Goal: Task Accomplishment & Management: Manage account settings

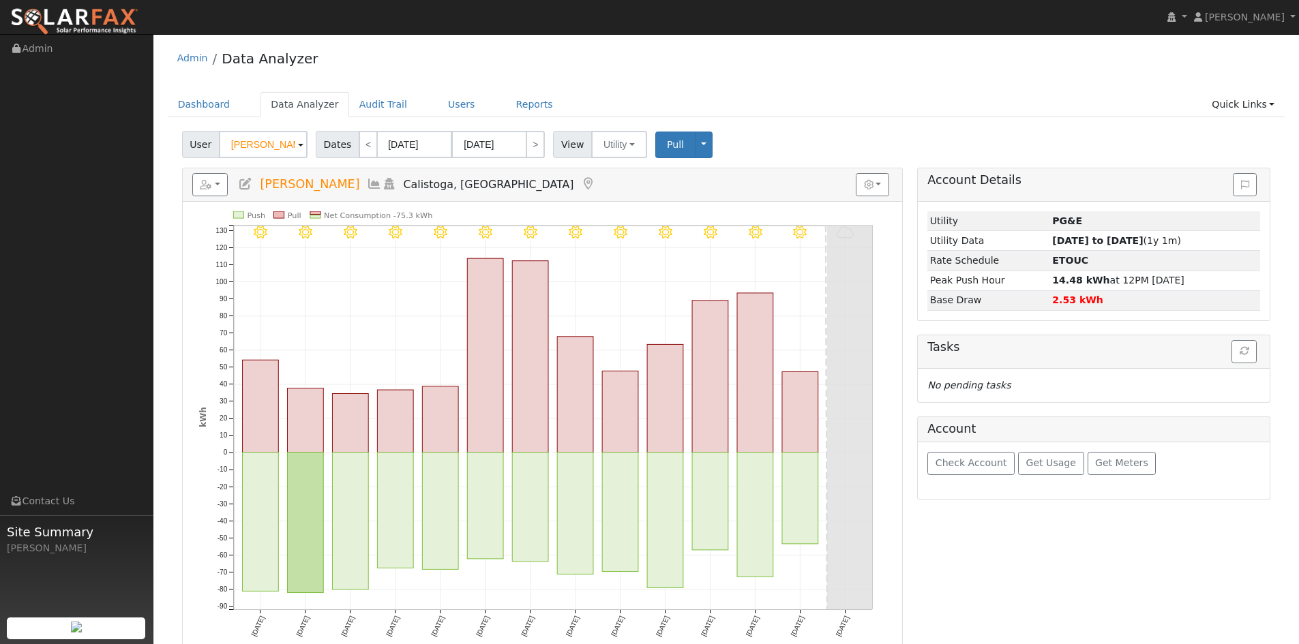
click at [882, 142] on div "User Robert Youngjohns Account Default Account Default Account 150 Petrified Fo…" at bounding box center [726, 142] width 1094 height 32
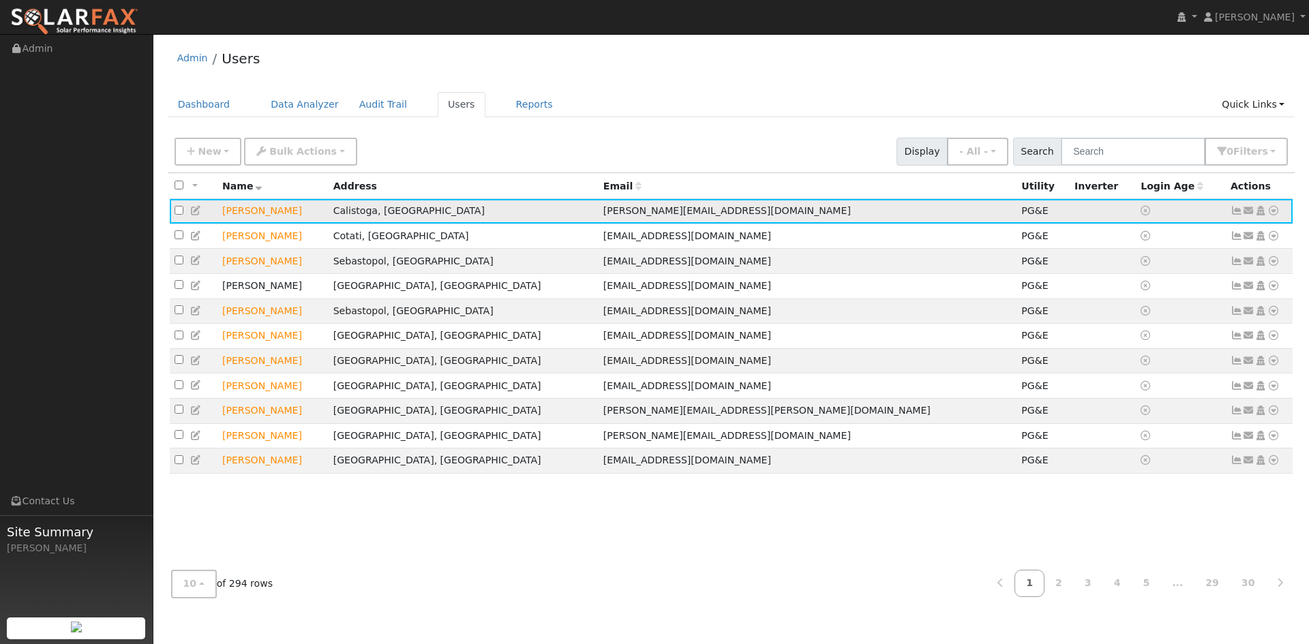
click at [1273, 216] on icon at bounding box center [1274, 211] width 12 height 10
drag, startPoint x: 288, startPoint y: 204, endPoint x: 281, endPoint y: 209, distance: 8.3
click at [282, 207] on td "[PERSON_NAME]" at bounding box center [273, 211] width 111 height 25
drag, startPoint x: 183, startPoint y: 207, endPoint x: 190, endPoint y: 212, distance: 8.7
click at [188, 210] on td at bounding box center [194, 211] width 48 height 25
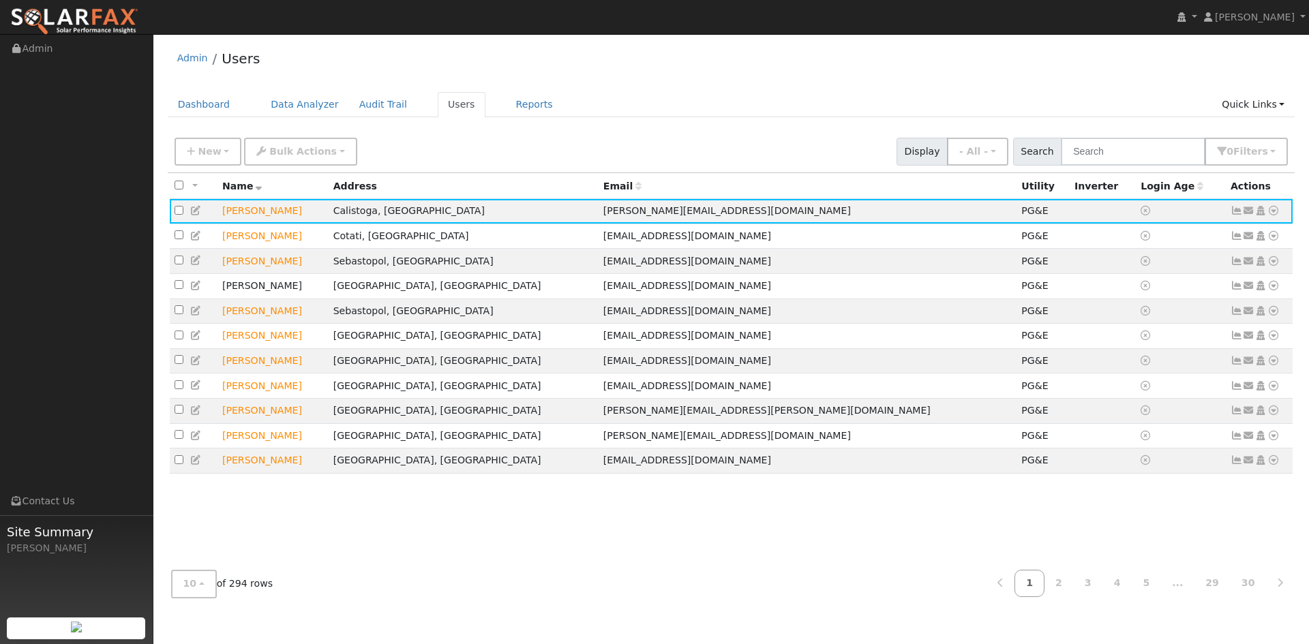
click at [194, 214] on icon at bounding box center [196, 211] width 12 height 10
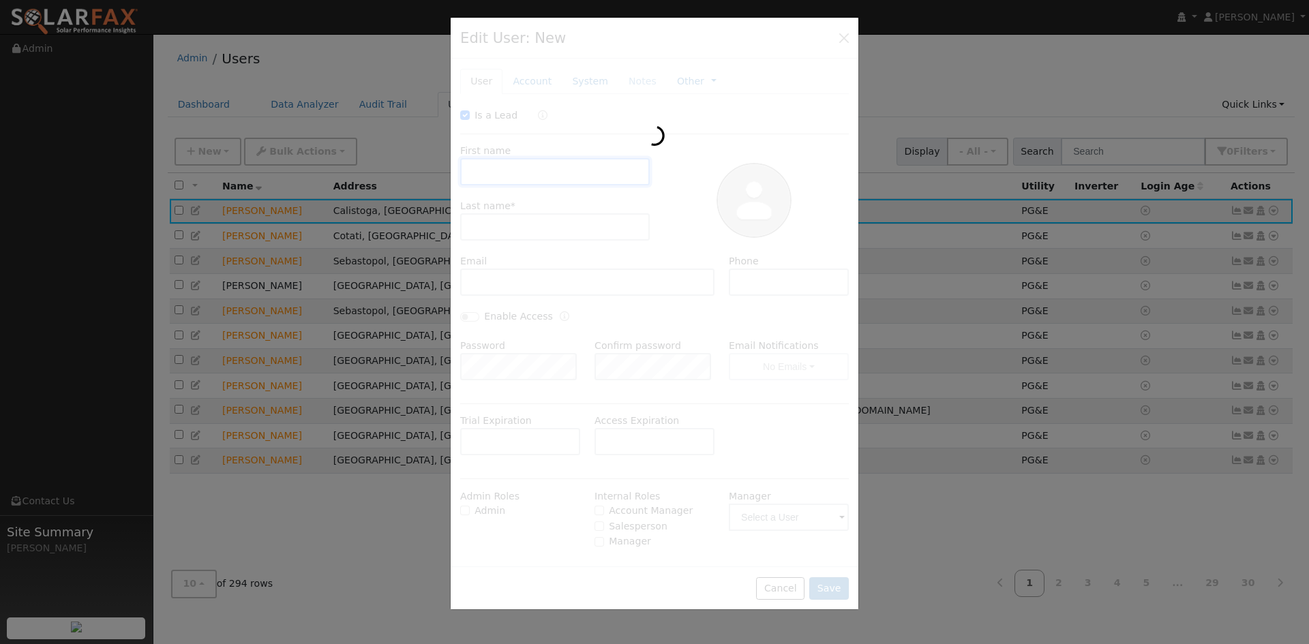
type input "[DATE]"
checkbox input "true"
type input "[PERSON_NAME]"
type input "Youngjohns"
type input "[PERSON_NAME][EMAIL_ADDRESS][DOMAIN_NAME]"
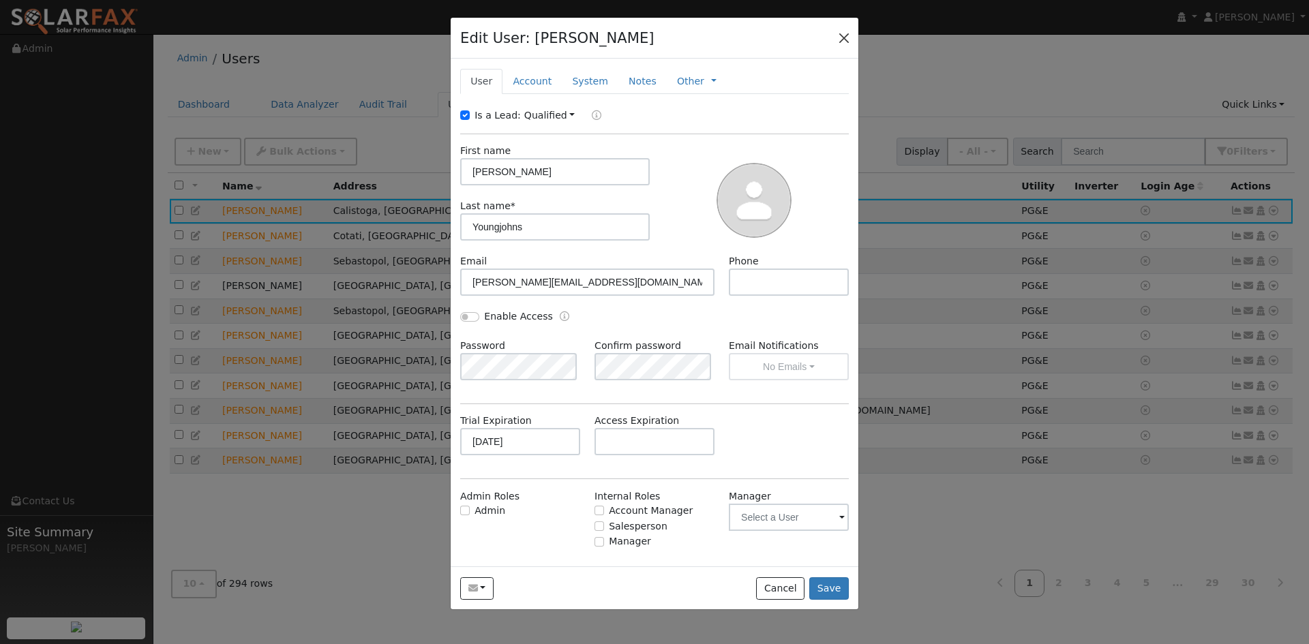
click at [847, 45] on div "Edit User: [PERSON_NAME] Default Account Default Account [STREET_ADDRESS] Prima…" at bounding box center [655, 39] width 408 height 42
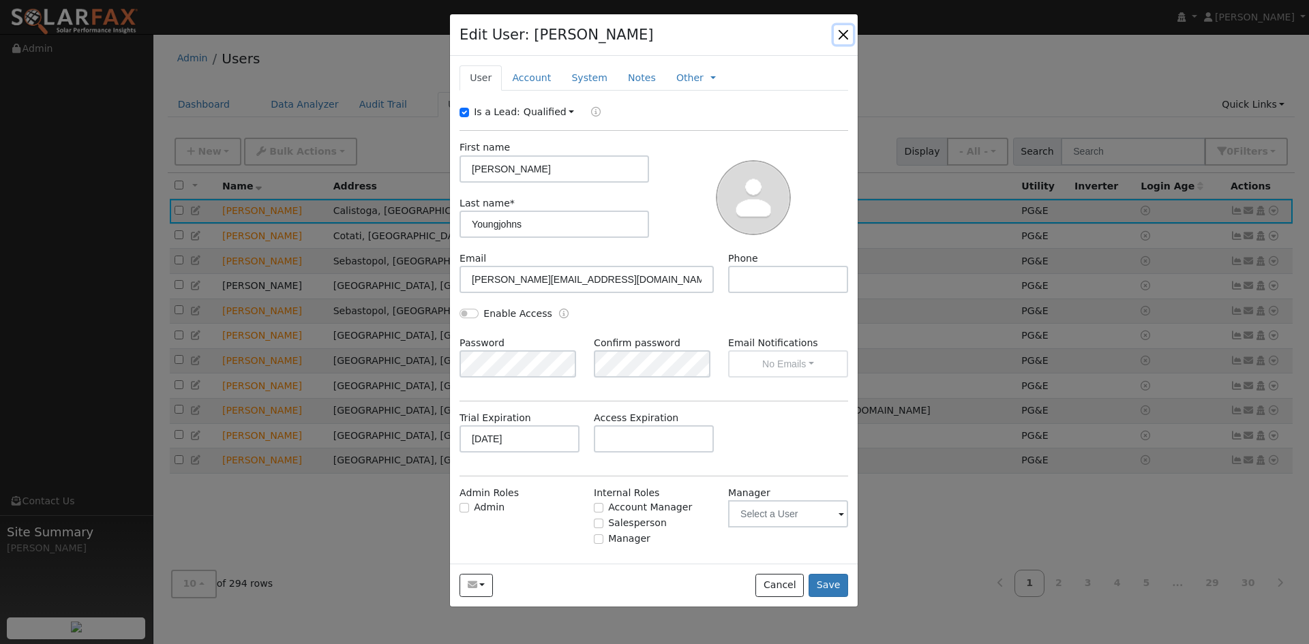
click at [846, 39] on button "button" at bounding box center [843, 34] width 19 height 19
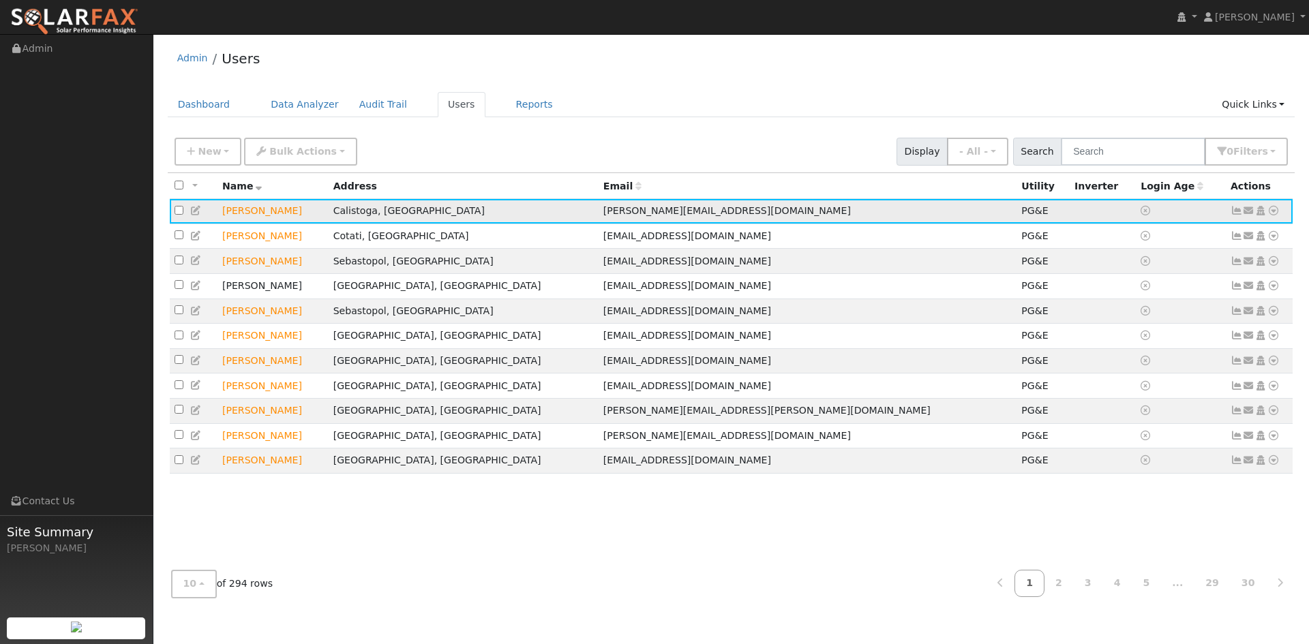
click at [1276, 210] on icon at bounding box center [1274, 211] width 12 height 10
click at [1213, 282] on link "Interval Data" at bounding box center [1234, 283] width 89 height 19
click at [1274, 216] on icon at bounding box center [1274, 211] width 12 height 10
click at [1127, 303] on link "Export to CSV" at bounding box center [1130, 304] width 100 height 19
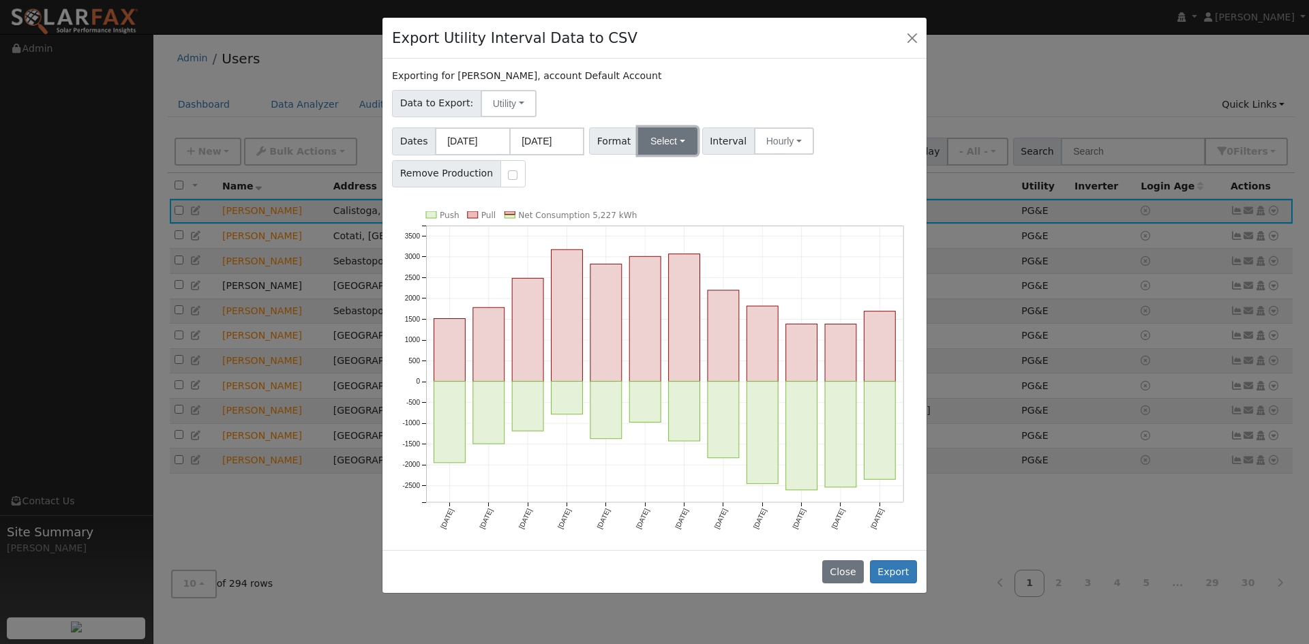
click at [651, 146] on button "Select" at bounding box center [667, 141] width 59 height 27
click at [681, 316] on link "Solargraf" at bounding box center [684, 315] width 98 height 19
click at [898, 576] on button "Export" at bounding box center [893, 572] width 47 height 23
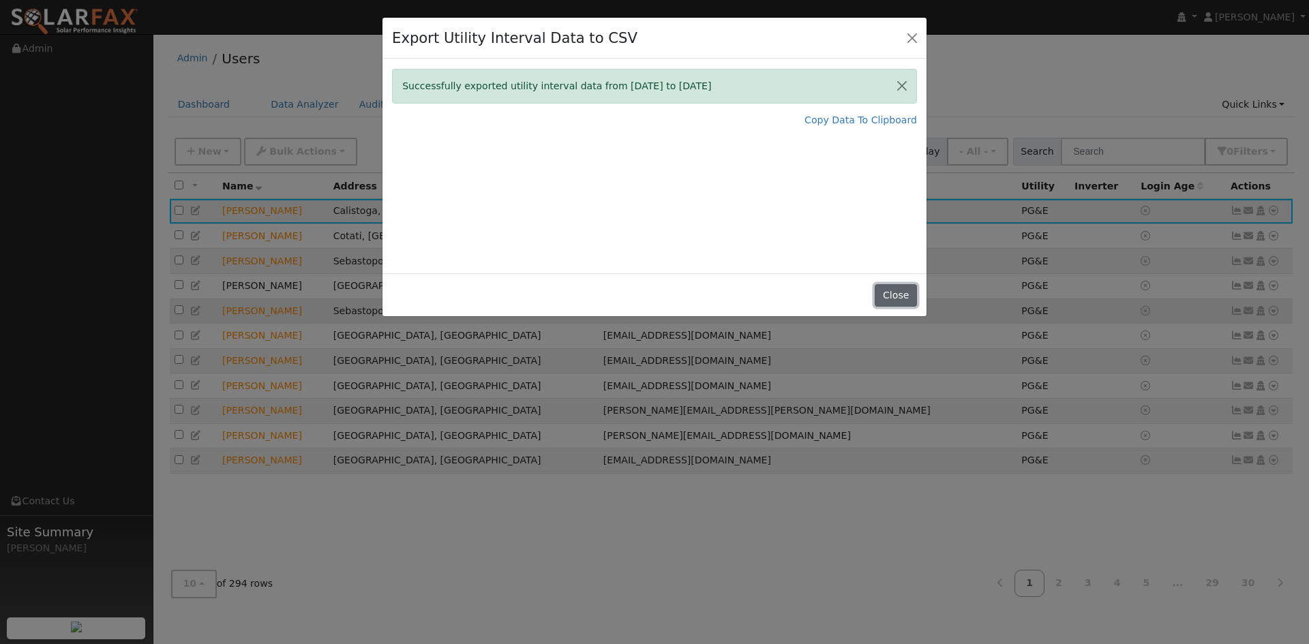
drag, startPoint x: 898, startPoint y: 294, endPoint x: 848, endPoint y: 308, distance: 51.0
click at [895, 295] on button "Close" at bounding box center [896, 295] width 42 height 23
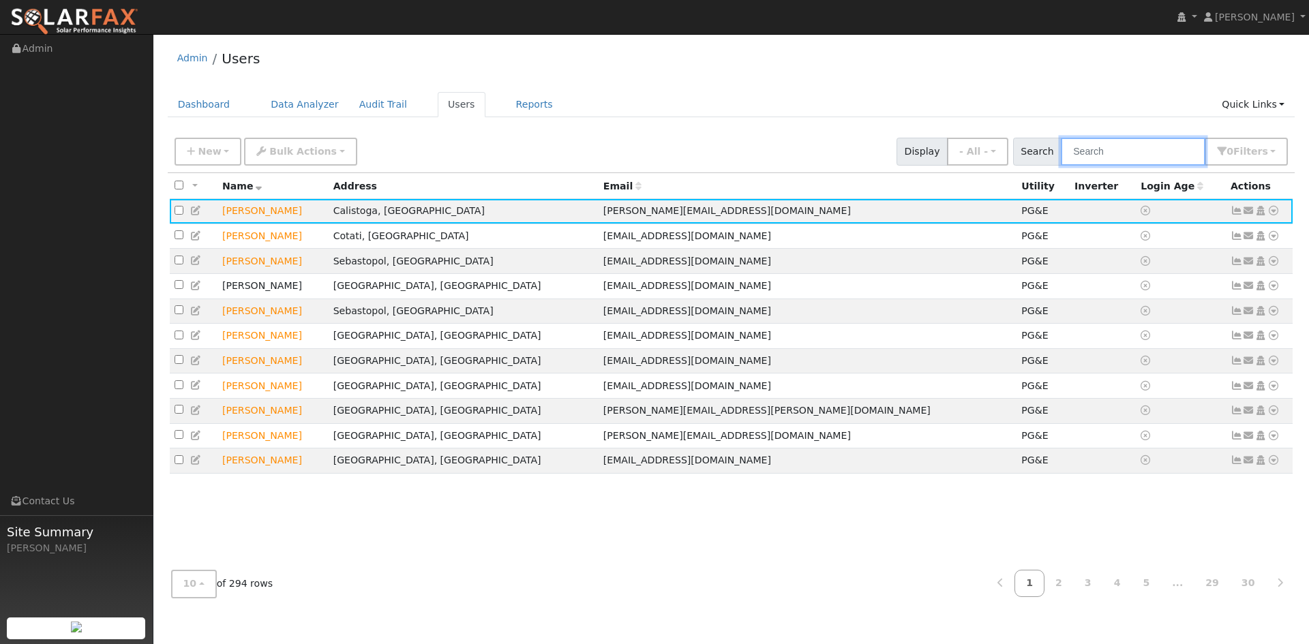
click at [1114, 145] on input "text" at bounding box center [1133, 152] width 145 height 28
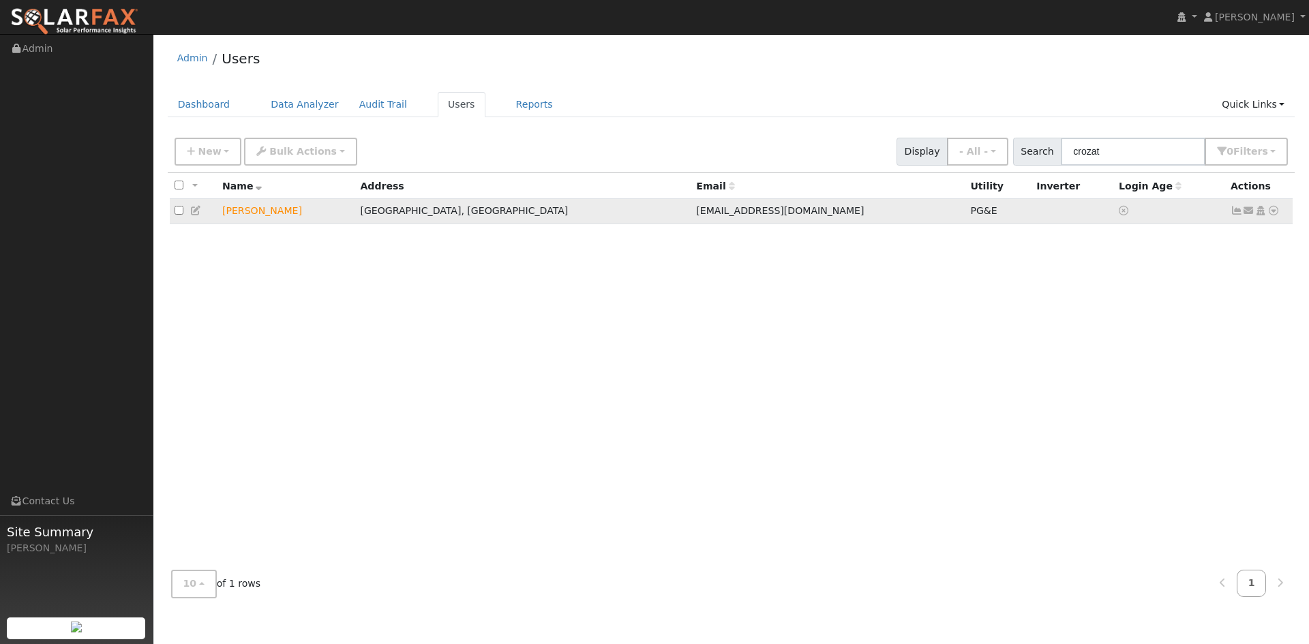
drag, startPoint x: 1275, startPoint y: 211, endPoint x: 1249, endPoint y: 230, distance: 32.4
click at [1275, 212] on icon at bounding box center [1274, 211] width 12 height 10
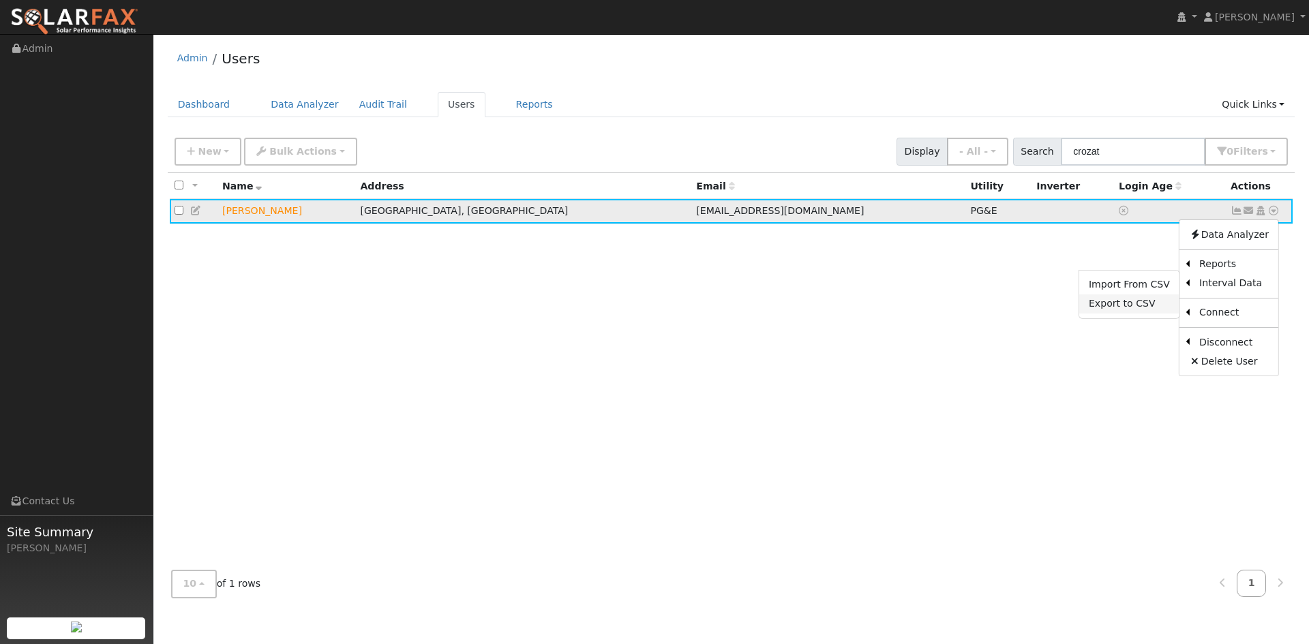
click at [1106, 309] on link "Export to CSV" at bounding box center [1130, 304] width 100 height 19
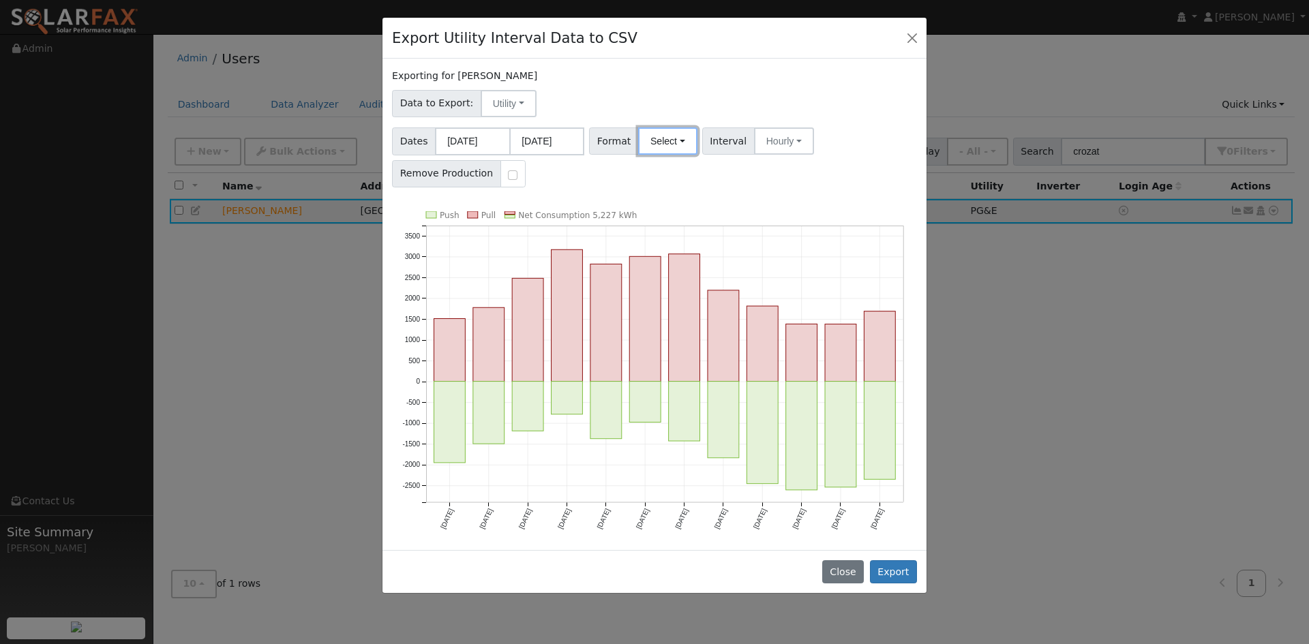
click at [674, 153] on button "Select" at bounding box center [667, 141] width 59 height 27
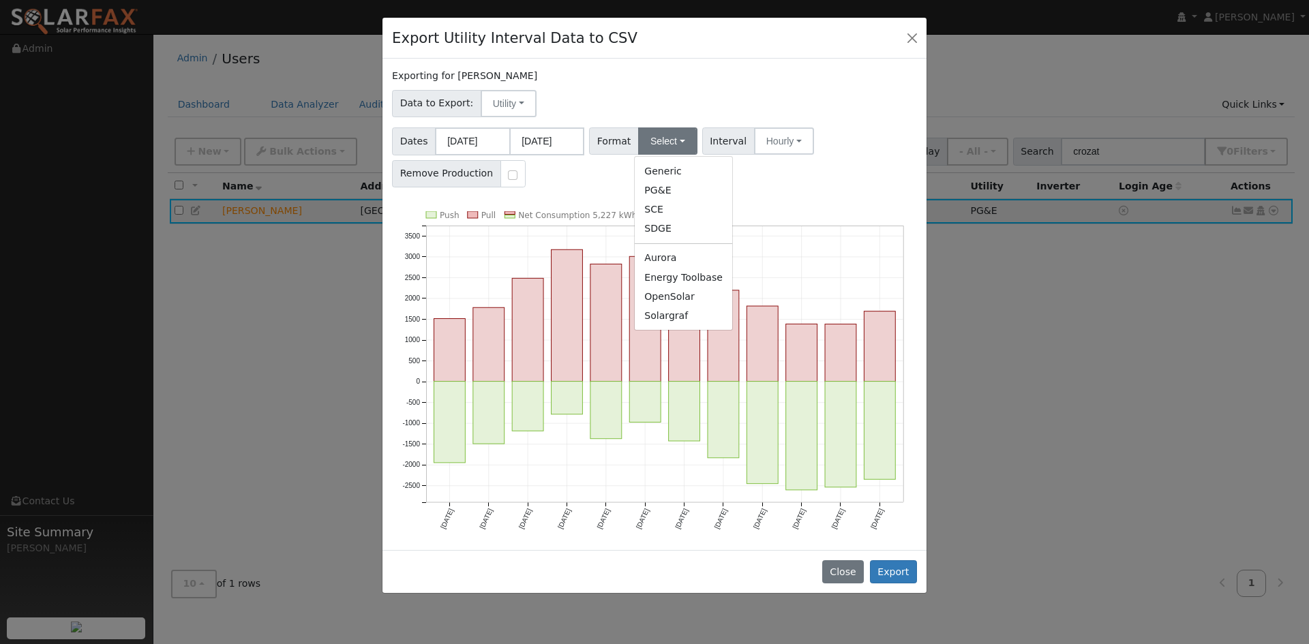
drag, startPoint x: 682, startPoint y: 318, endPoint x: 668, endPoint y: 321, distance: 14.5
click at [679, 318] on link "Solargraf" at bounding box center [684, 315] width 98 height 19
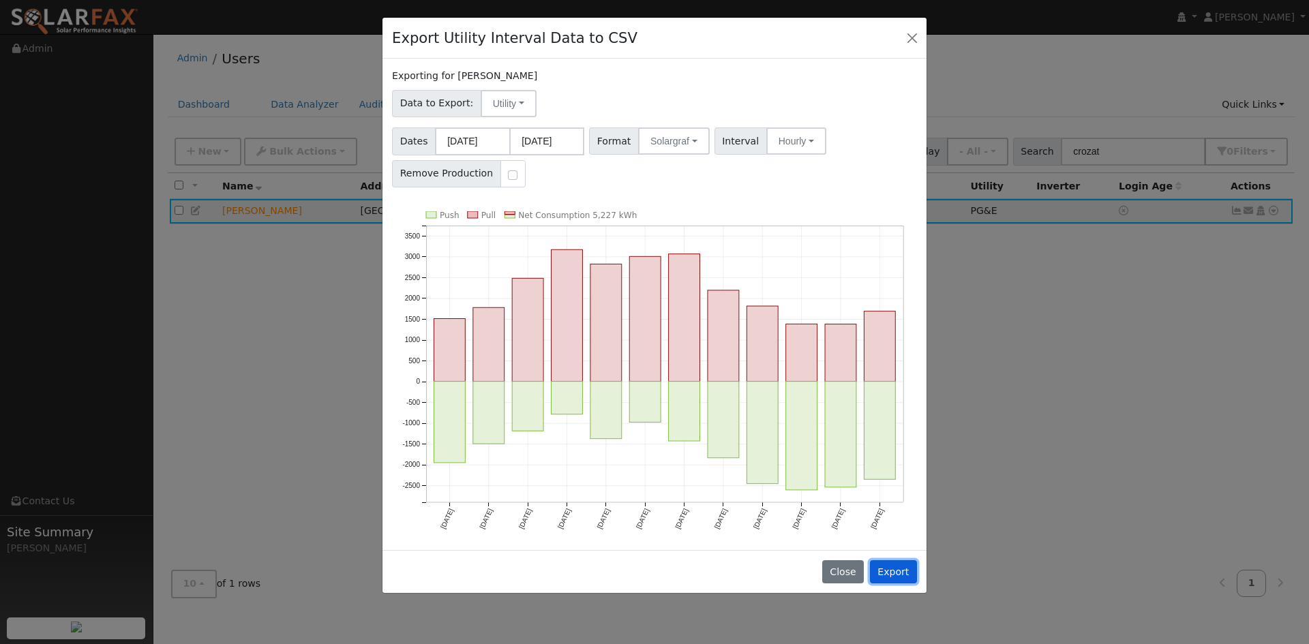
click at [893, 569] on button "Export" at bounding box center [893, 572] width 47 height 23
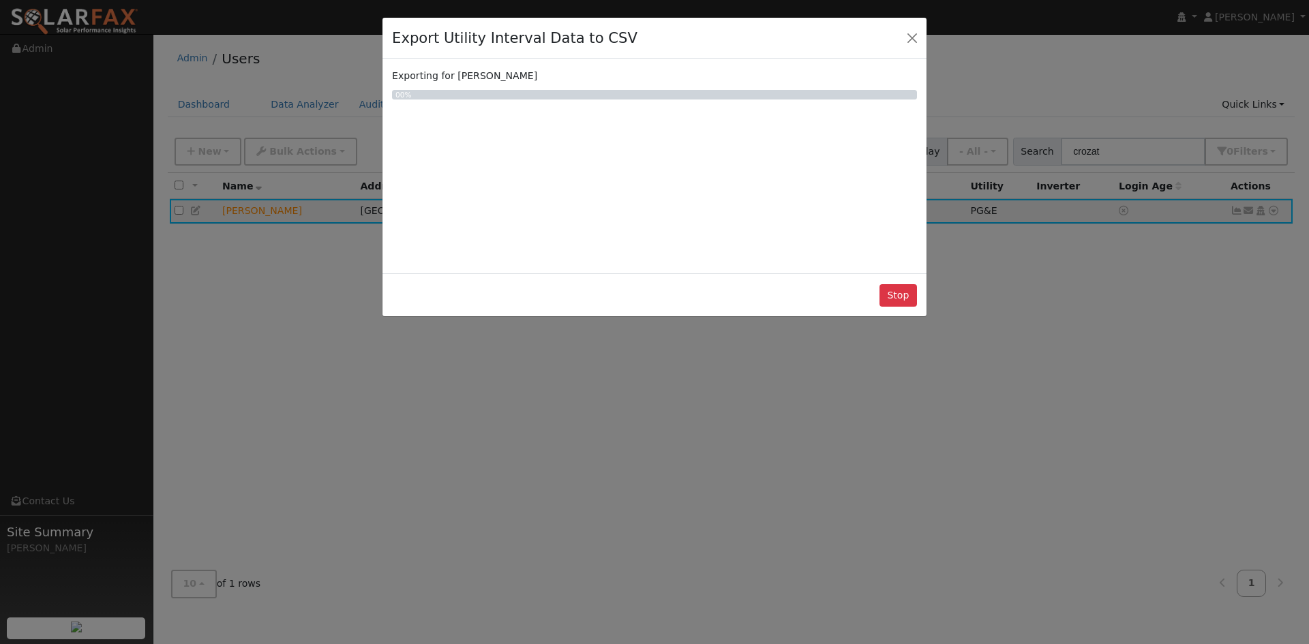
drag, startPoint x: 703, startPoint y: 35, endPoint x: 713, endPoint y: 69, distance: 34.9
click at [713, 59] on div "Export Utility Interval Data to CSV" at bounding box center [655, 39] width 544 height 42
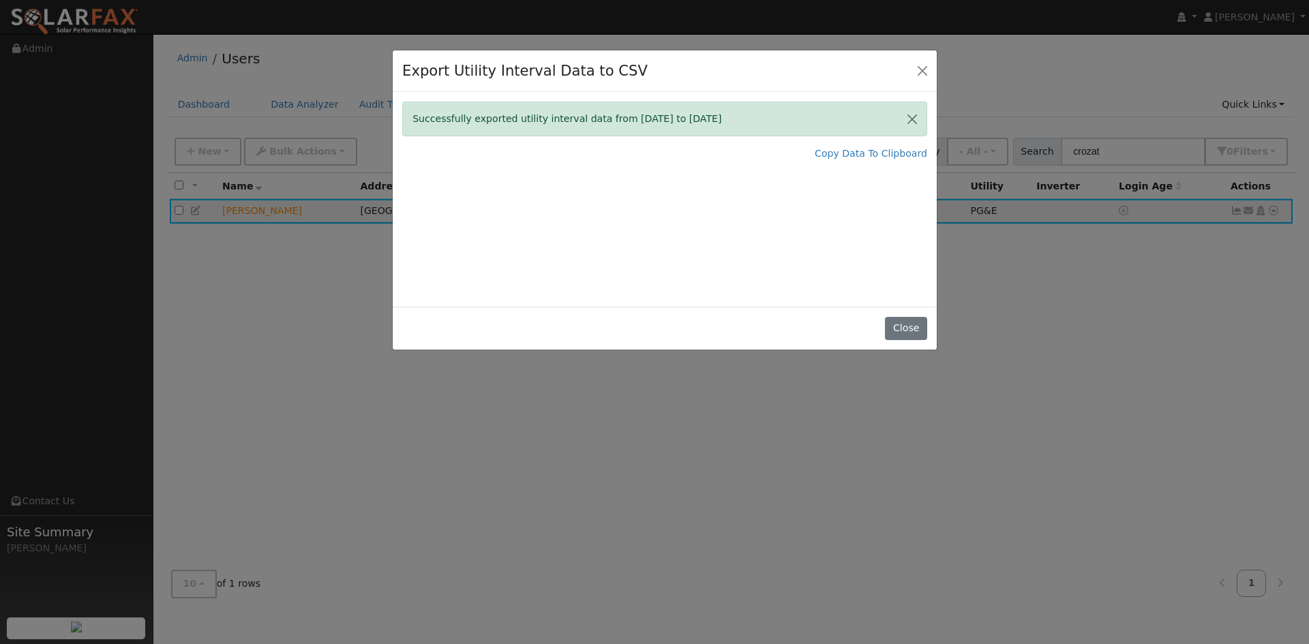
click at [908, 66] on div "Export Utility Interval Data to CSV" at bounding box center [665, 71] width 544 height 42
click at [917, 69] on button "Close" at bounding box center [922, 70] width 19 height 19
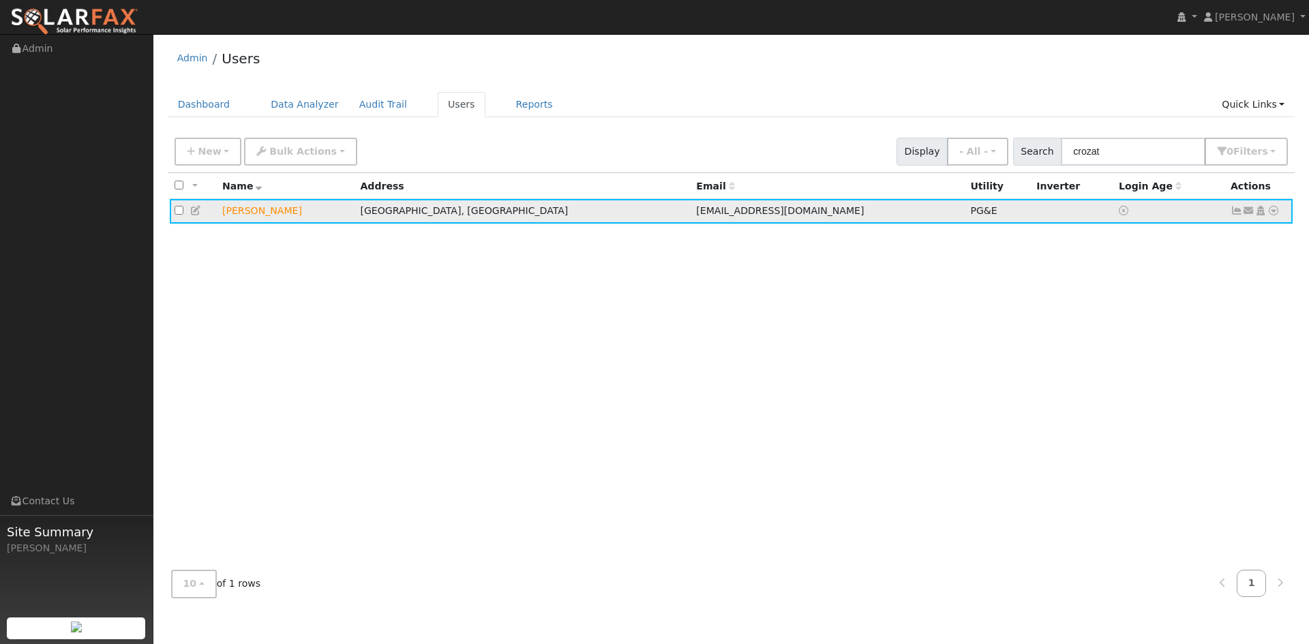
click at [1271, 213] on icon at bounding box center [1274, 211] width 12 height 10
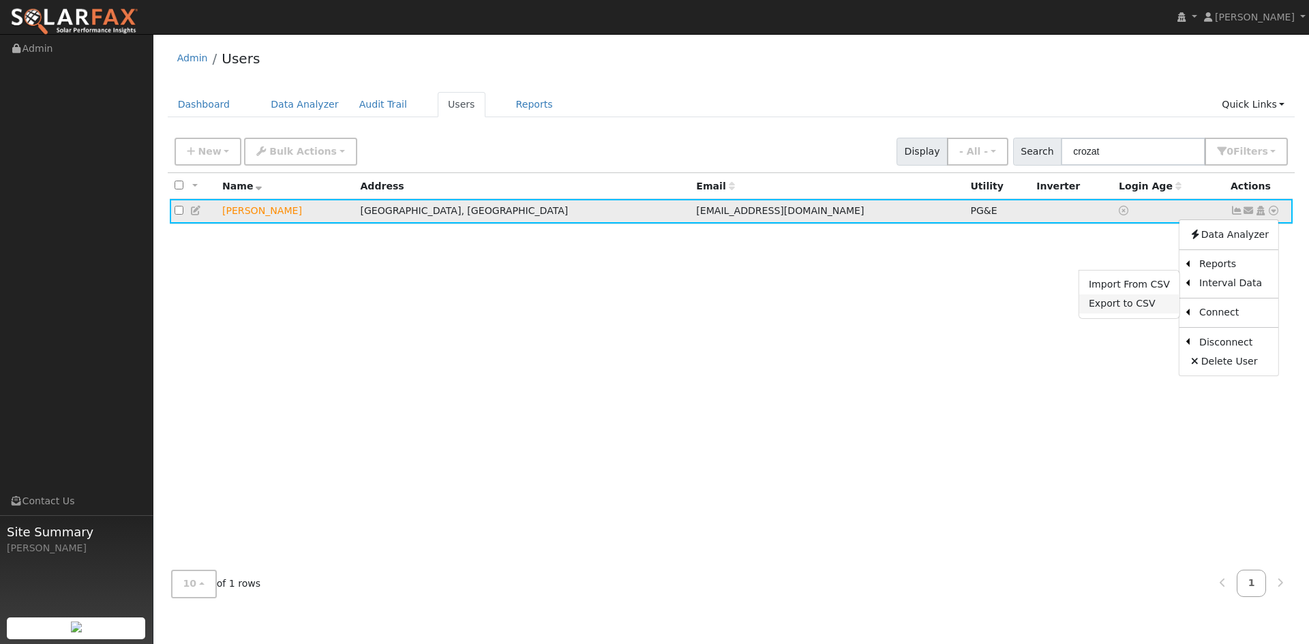
click at [1159, 310] on link "Export to CSV" at bounding box center [1130, 304] width 100 height 19
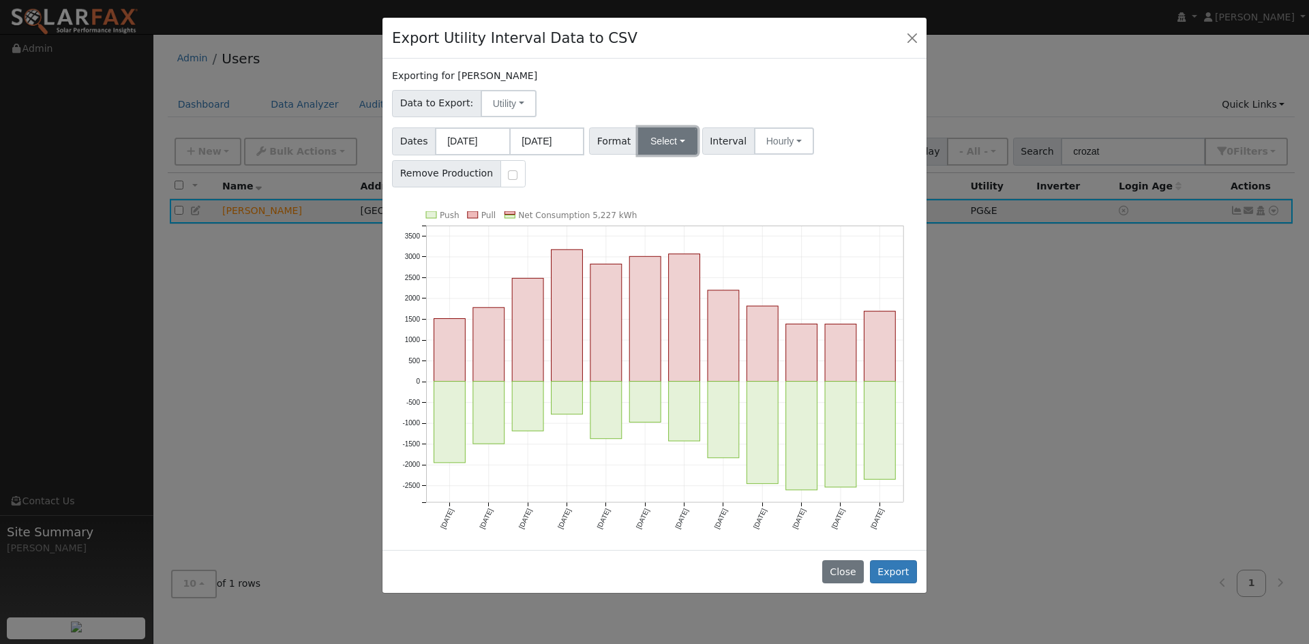
click at [675, 141] on button "Select" at bounding box center [667, 141] width 59 height 27
drag, startPoint x: 677, startPoint y: 316, endPoint x: 568, endPoint y: 256, distance: 123.9
click at [675, 316] on link "Solargraf" at bounding box center [684, 315] width 98 height 19
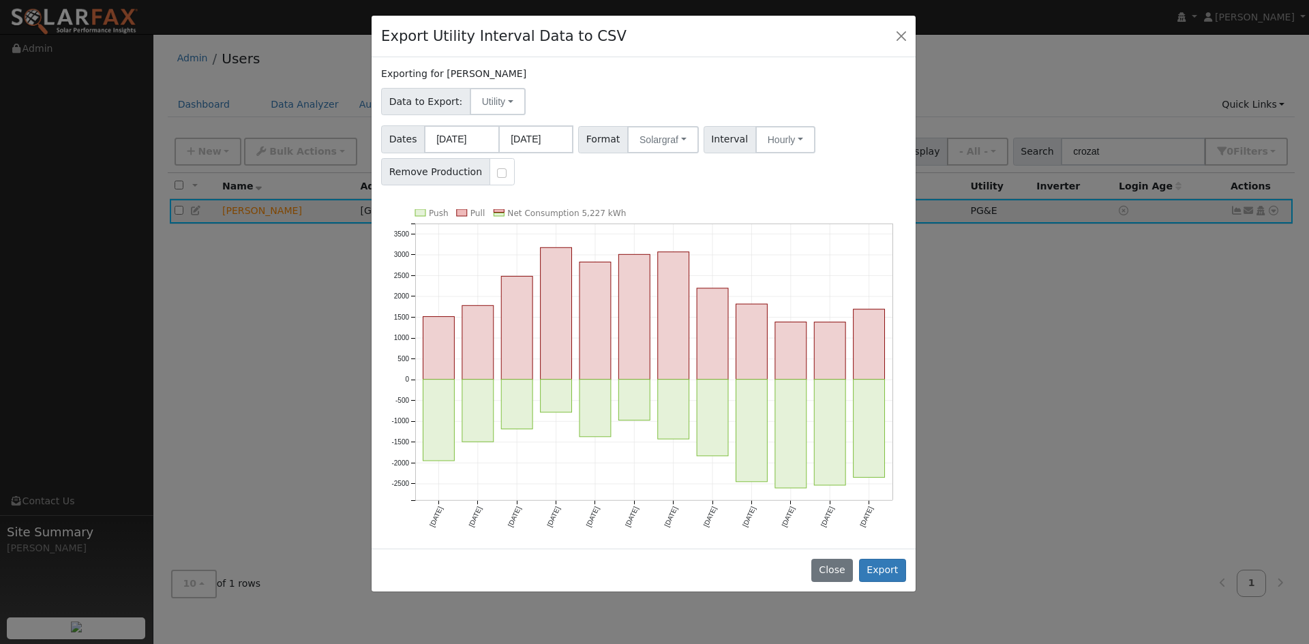
drag, startPoint x: 757, startPoint y: 33, endPoint x: 847, endPoint y: 79, distance: 101.3
click at [755, 32] on div "Export Utility Interval Data to CSV" at bounding box center [644, 37] width 544 height 42
click at [898, 567] on button "Export" at bounding box center [882, 570] width 47 height 23
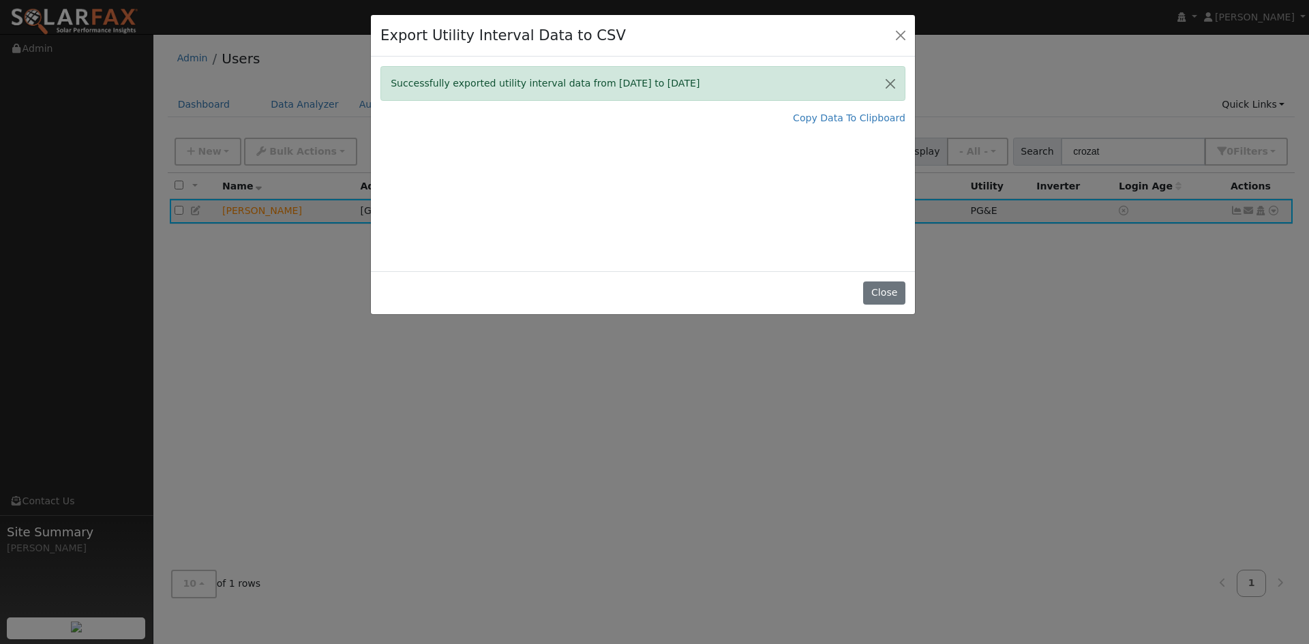
drag, startPoint x: 889, startPoint y: 303, endPoint x: 889, endPoint y: 289, distance: 13.6
click at [890, 299] on button "Close" at bounding box center [884, 293] width 42 height 23
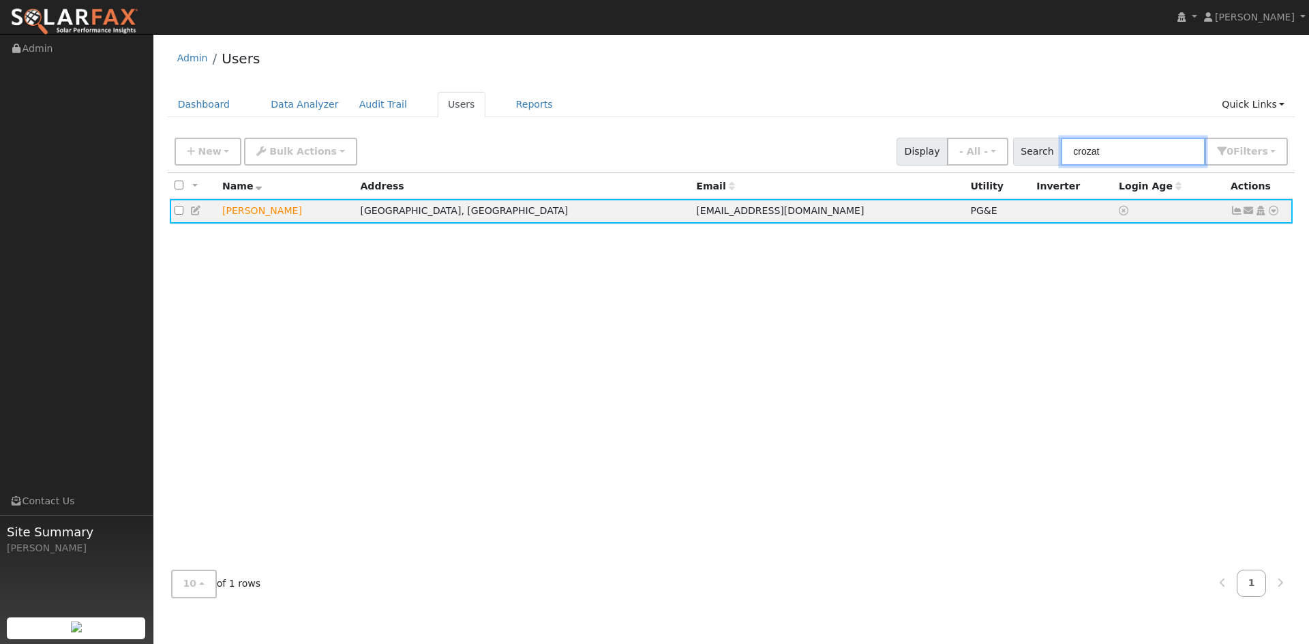
drag, startPoint x: 1114, startPoint y: 144, endPoint x: 1062, endPoint y: 160, distance: 54.8
click at [1056, 158] on div "Search crozat 0 Filter s My accounts Role Show - All - Show Leads Admin Billing…" at bounding box center [1151, 152] width 276 height 28
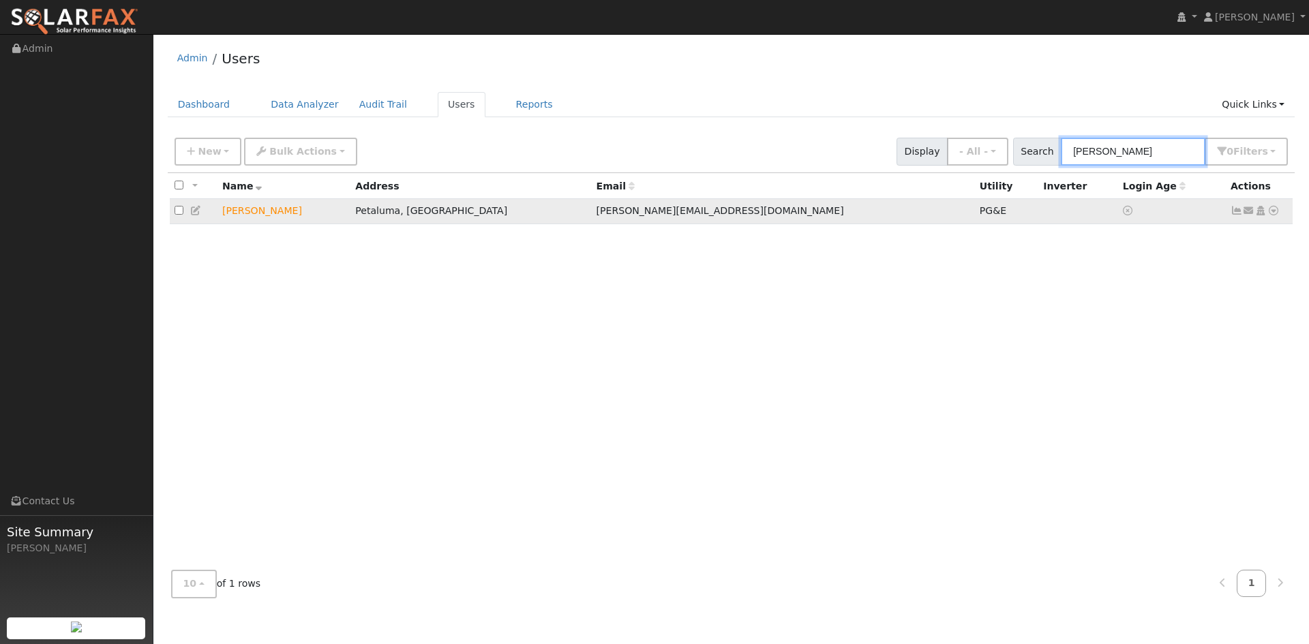
type input "[PERSON_NAME]"
click at [1275, 213] on icon at bounding box center [1274, 211] width 12 height 10
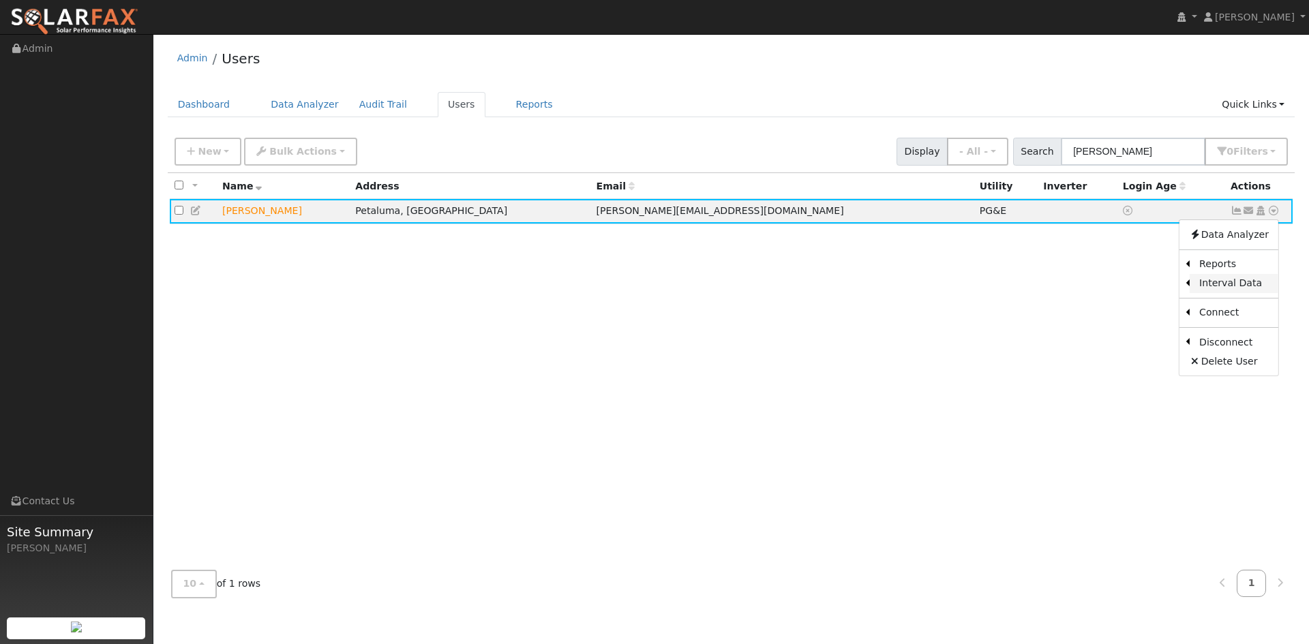
click at [1232, 287] on link "Interval Data" at bounding box center [1234, 283] width 89 height 19
click at [1276, 220] on td "Send Email... Copy a Link Reset Password Open Access Data Analyzer Reports Scen…" at bounding box center [1260, 211] width 68 height 25
click at [1274, 216] on icon at bounding box center [1274, 211] width 12 height 10
click at [1158, 313] on link "Export to CSV" at bounding box center [1130, 304] width 100 height 19
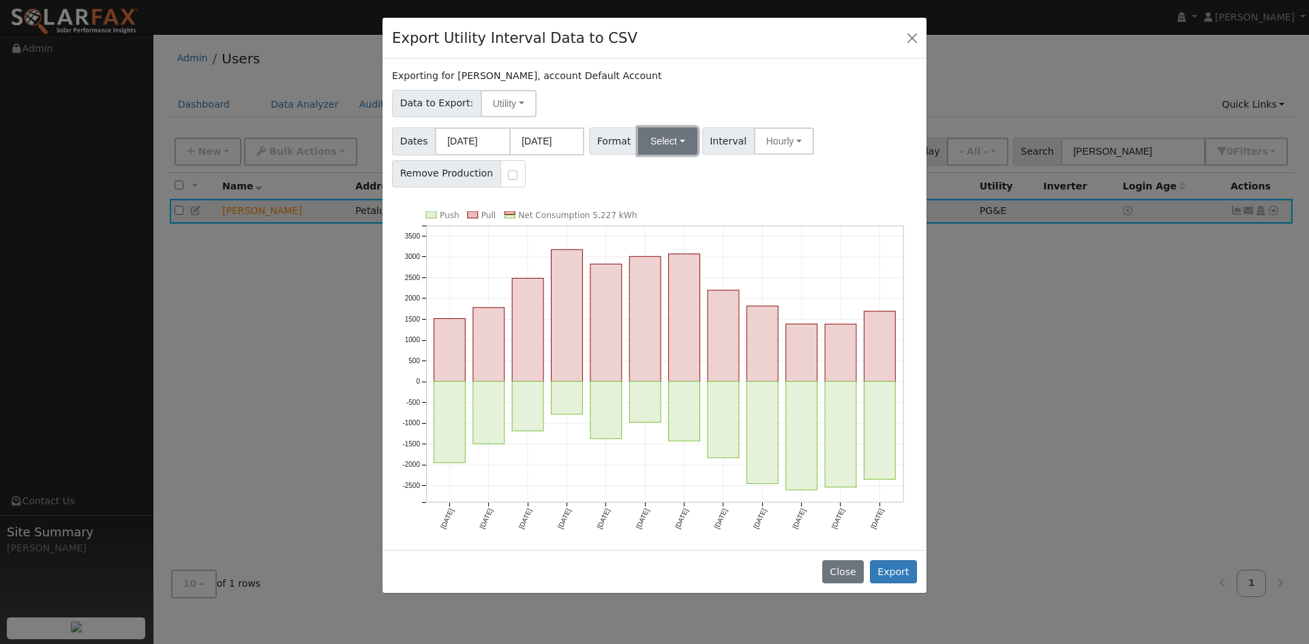
click at [672, 136] on button "Select" at bounding box center [667, 141] width 59 height 27
click at [683, 318] on link "Solargraf" at bounding box center [684, 315] width 98 height 19
click at [891, 572] on button "Export" at bounding box center [893, 572] width 47 height 23
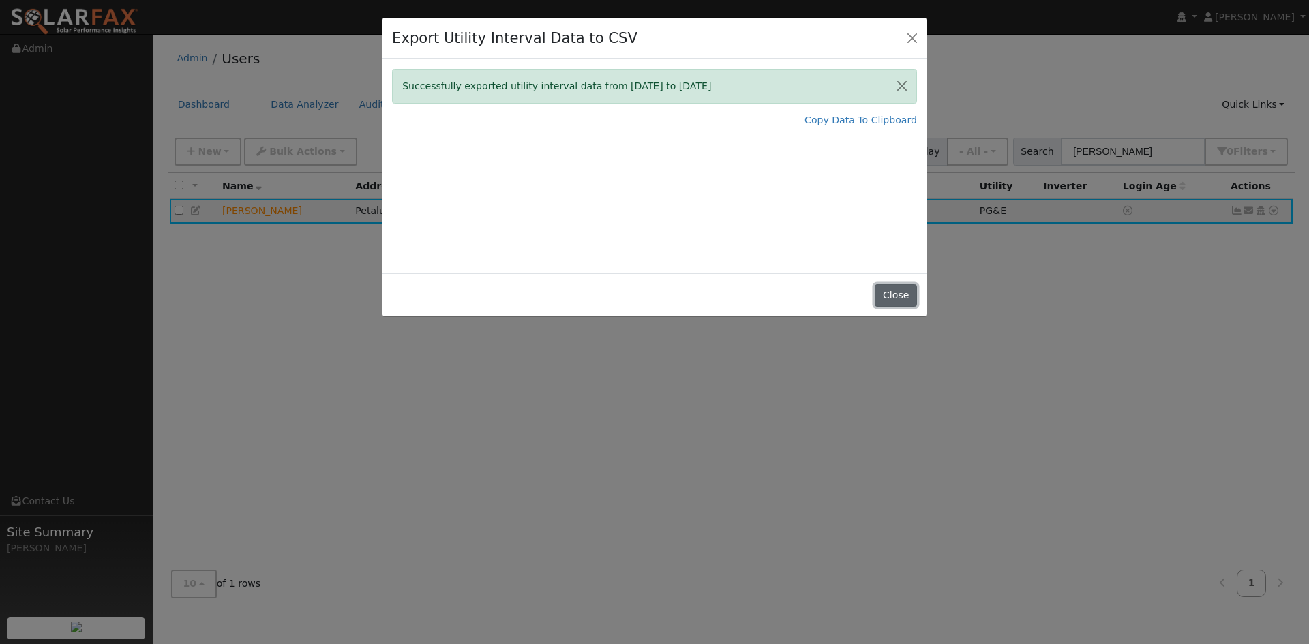
click at [897, 297] on button "Close" at bounding box center [896, 295] width 42 height 23
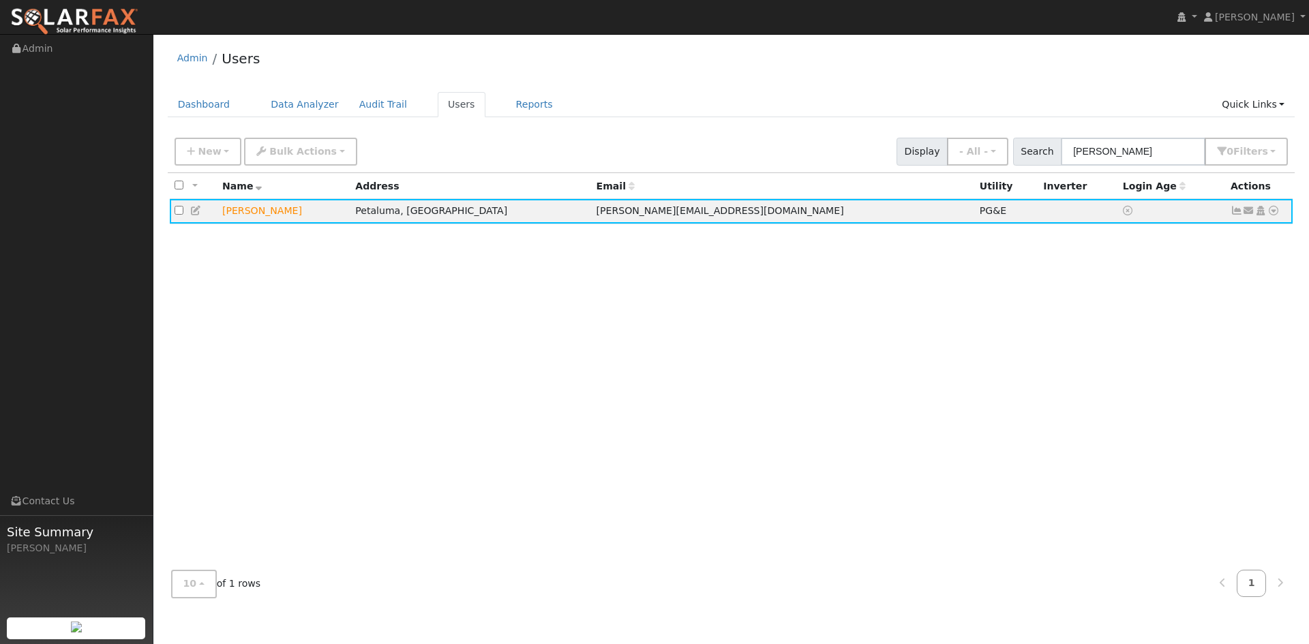
click at [540, 314] on div "All None All on page None on page Name Address Email Utility Inverter Login Age…" at bounding box center [732, 366] width 1128 height 387
click at [784, 46] on div "Admin Users" at bounding box center [732, 62] width 1128 height 42
